Goal: Task Accomplishment & Management: Manage account settings

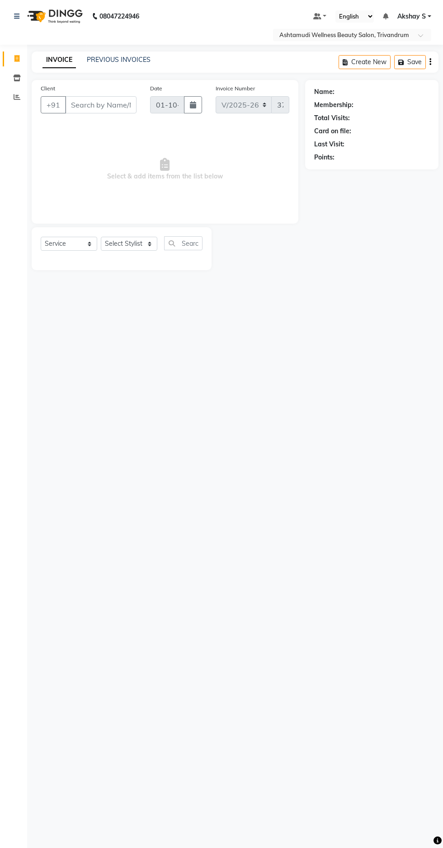
select select "4636"
select select "service"
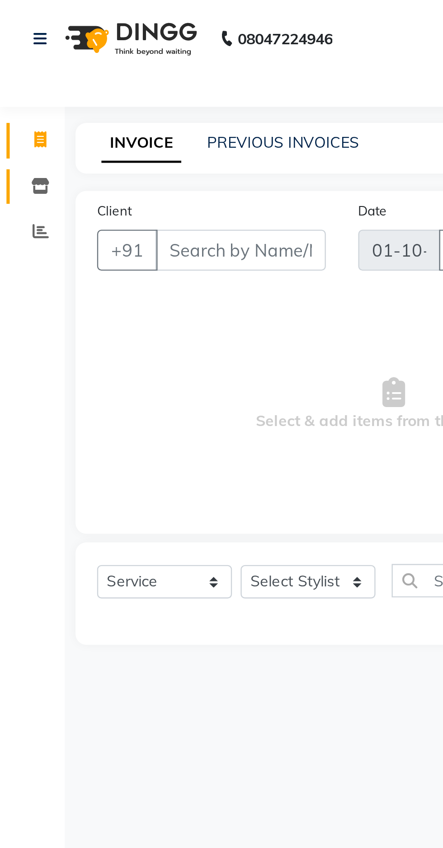
click at [17, 82] on span at bounding box center [17, 78] width 16 height 10
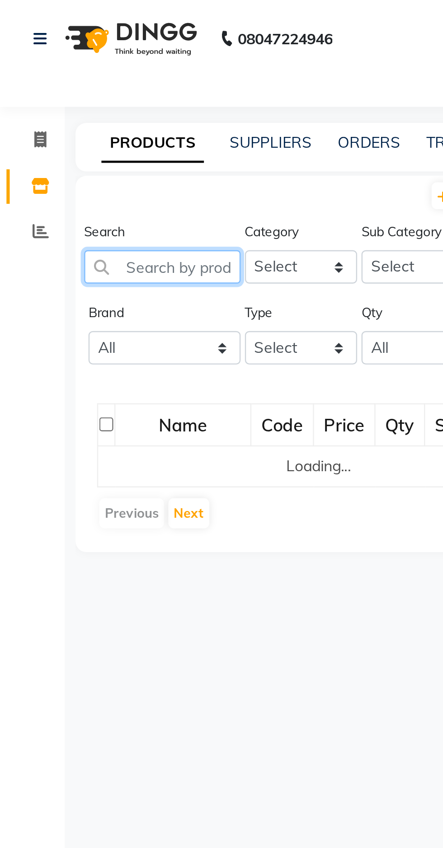
click at [74, 113] on input "text" at bounding box center [68, 112] width 66 height 14
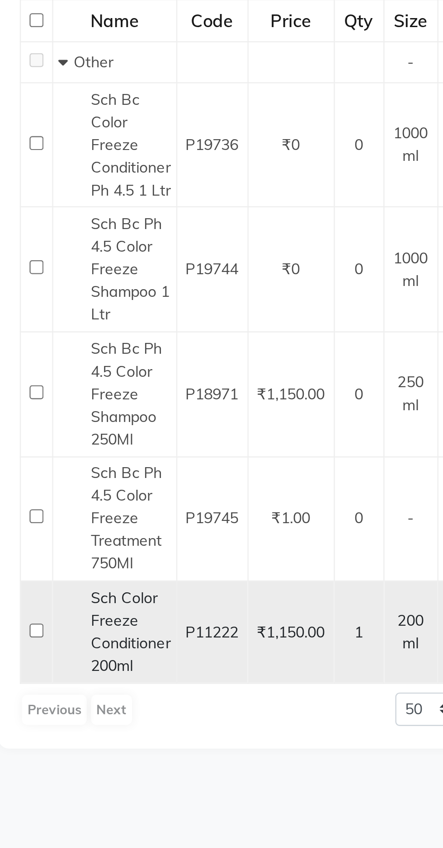
type input "Color fre"
click at [87, 447] on span "Sch Color Freeze Conditioner 200ml" at bounding box center [86, 444] width 33 height 37
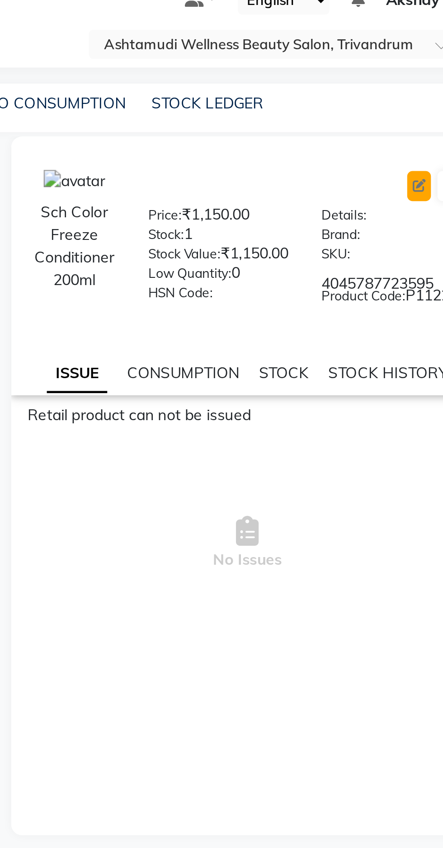
click at [412, 94] on icon at bounding box center [411, 94] width 5 height 5
select select "true"
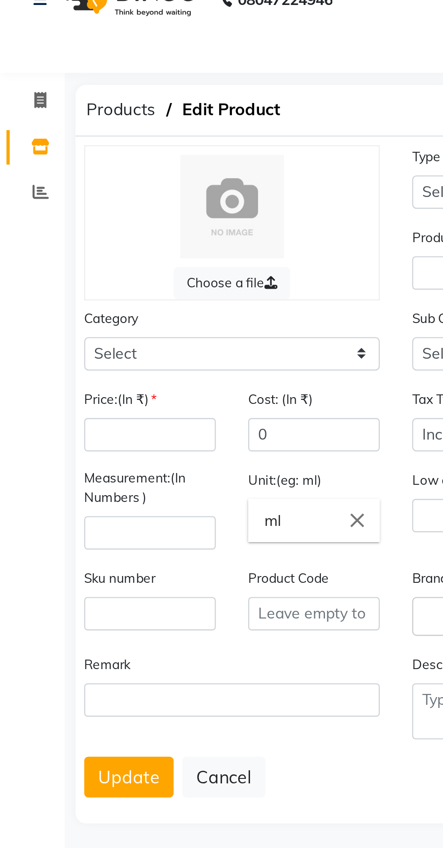
select select "R"
type input "Sch Color Freeze Conditioner 200ml"
select select
type input "1150"
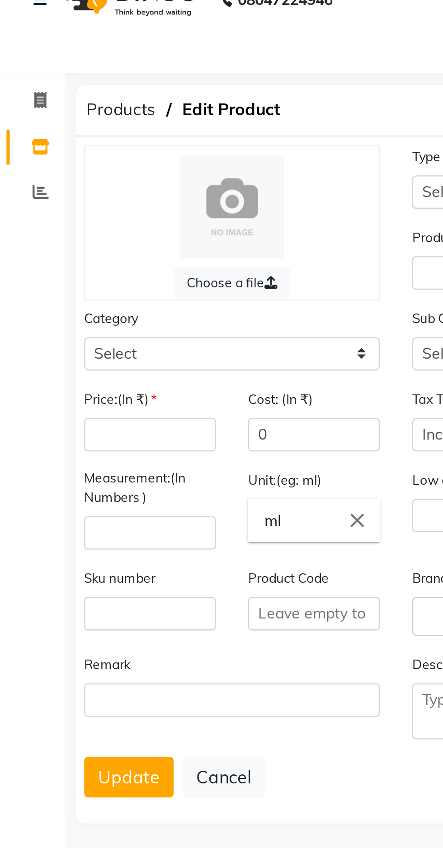
type input "811.02"
type input "200"
type input "0"
type input "4045787723595"
type input "P11222"
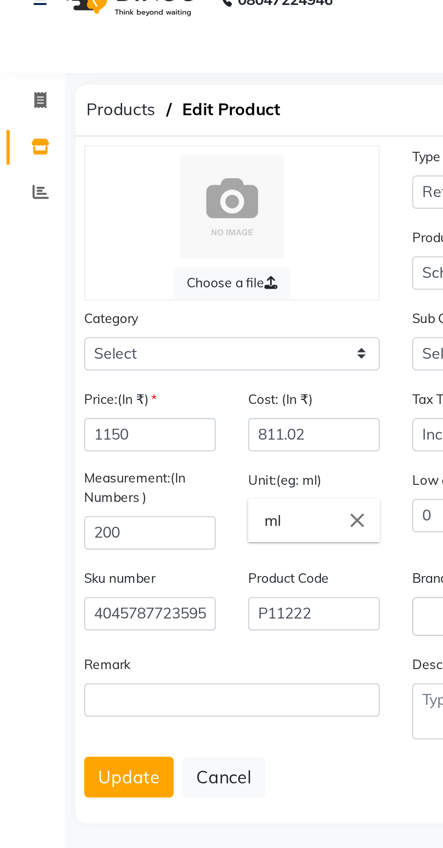
select select "595501000"
select select "595501002"
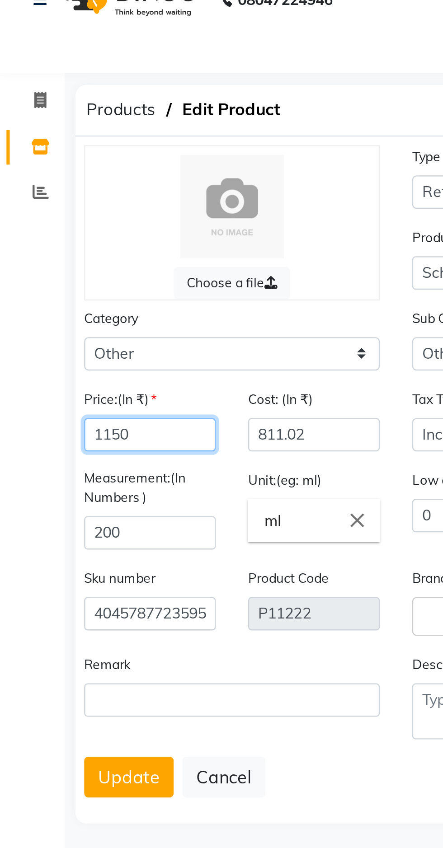
click at [64, 200] on input "1150" at bounding box center [62, 199] width 55 height 14
type input "1100"
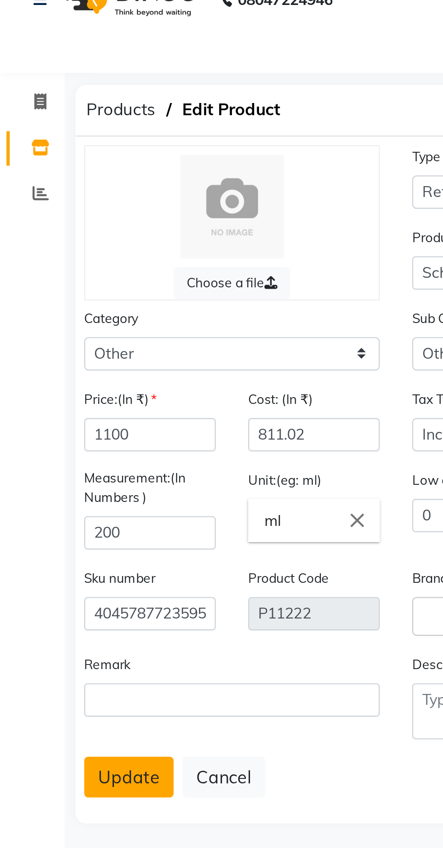
click at [53, 341] on button "Update" at bounding box center [54, 341] width 38 height 17
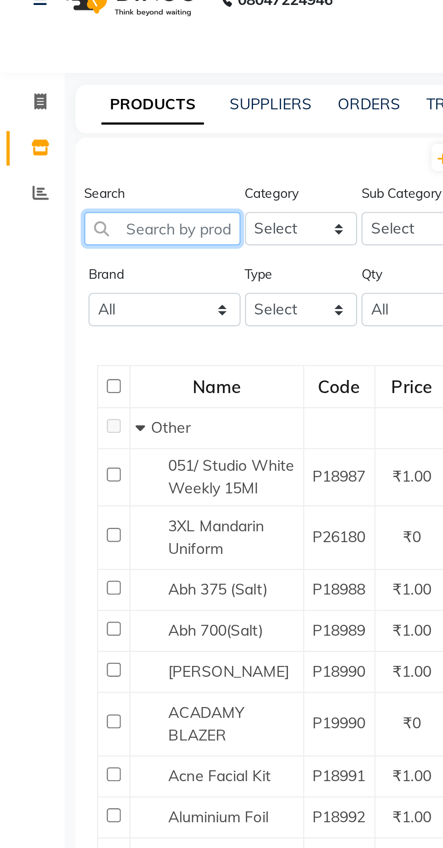
click at [72, 113] on input "text" at bounding box center [68, 112] width 66 height 14
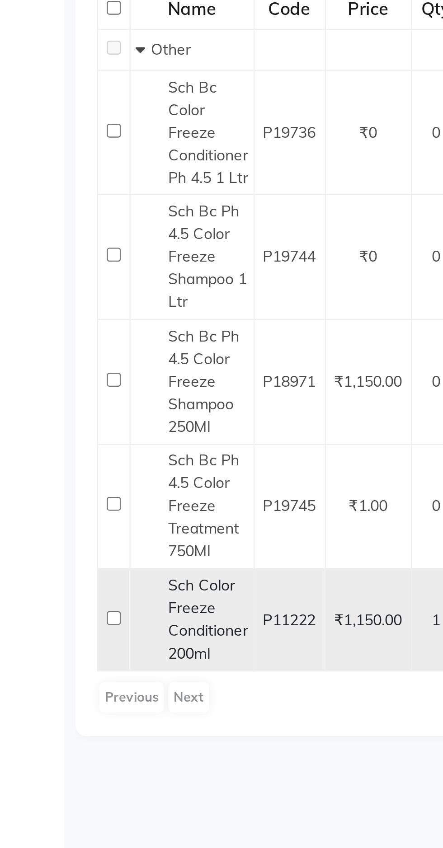
type input "Color fre"
click at [47, 442] on input "checkbox" at bounding box center [48, 444] width 6 height 6
checkbox input "true"
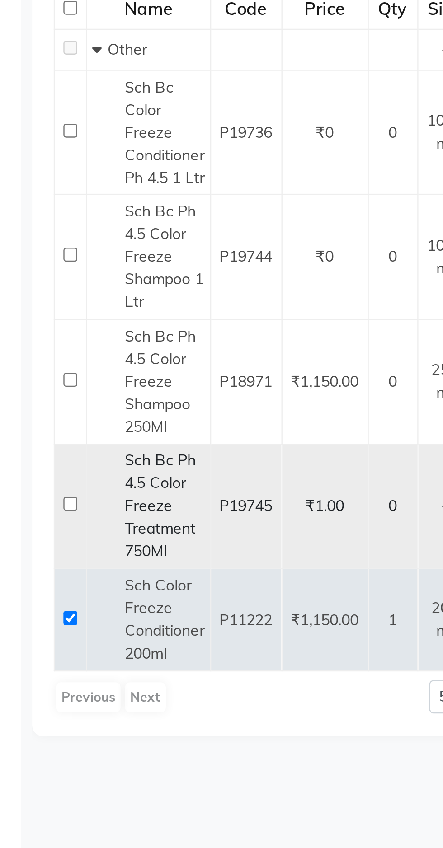
click at [49, 395] on input "checkbox" at bounding box center [48, 396] width 6 height 6
checkbox input "true"
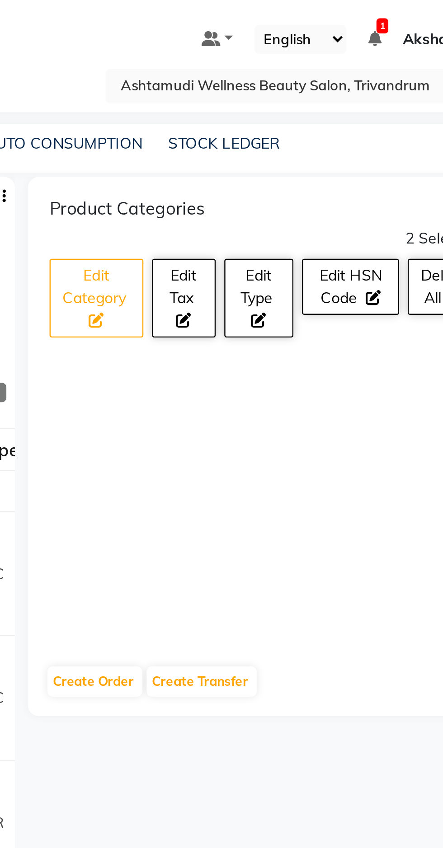
click at [273, 124] on span "Edit Category" at bounding box center [268, 120] width 27 height 18
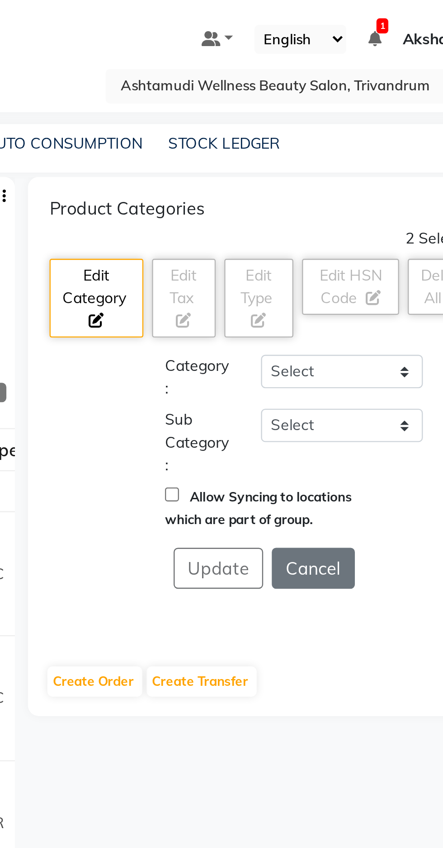
click at [399, 160] on div at bounding box center [412, 158] width 48 height 19
click at [394, 158] on div at bounding box center [412, 158] width 48 height 19
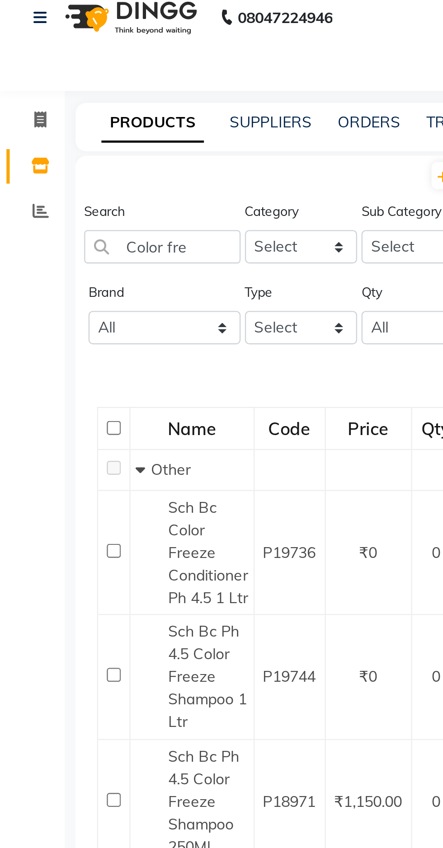
select select "service"
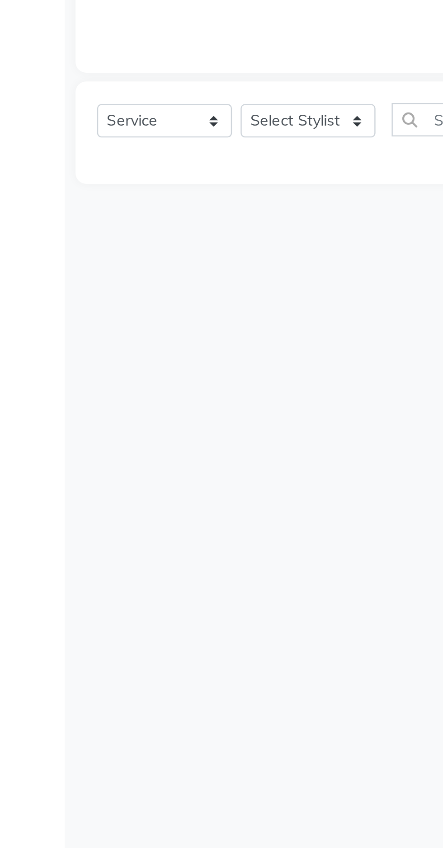
type input "3736"
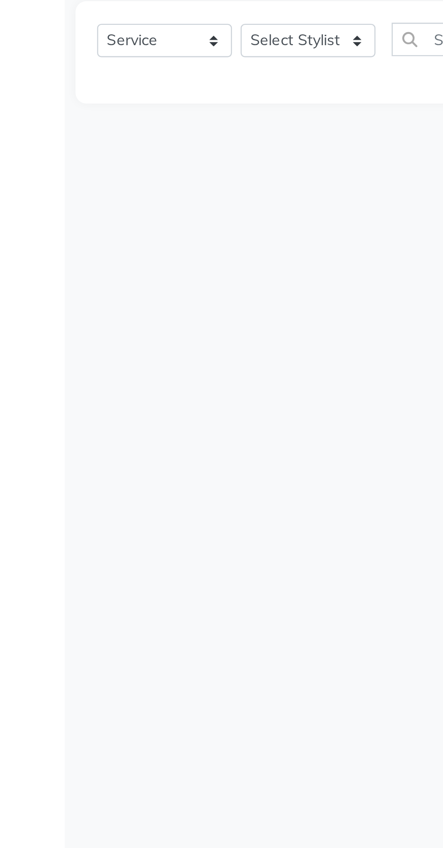
select select "4636"
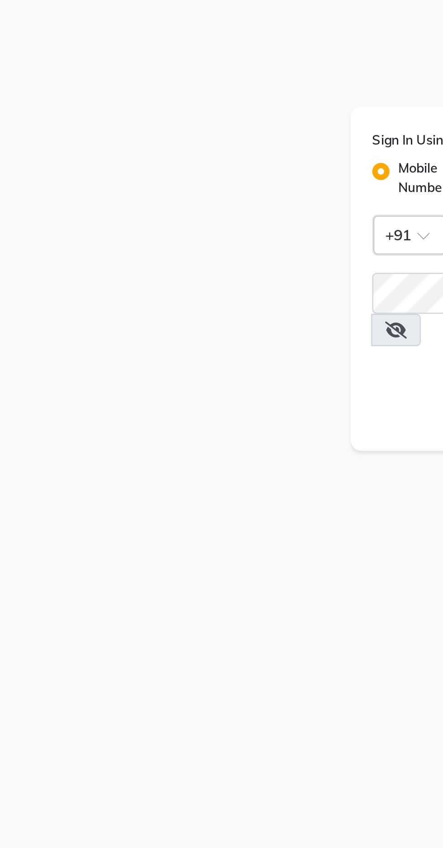
select select "service"
